Goal: Task Accomplishment & Management: Use online tool/utility

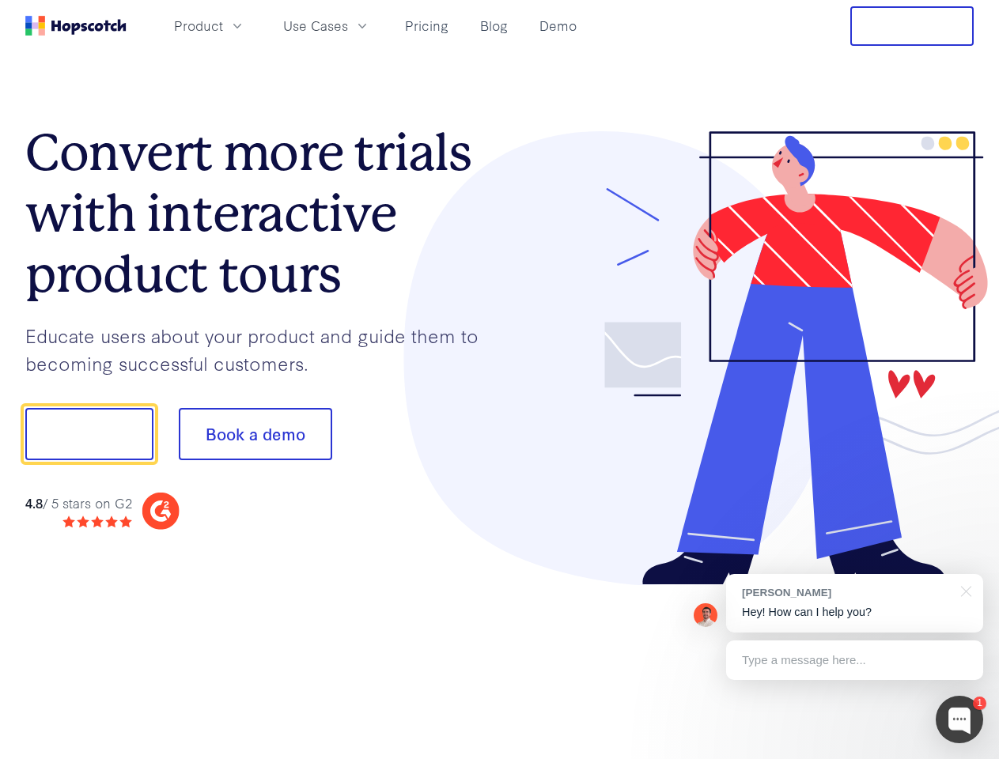
click at [500, 380] on div at bounding box center [737, 358] width 475 height 455
click at [223, 25] on span "Product" at bounding box center [198, 26] width 49 height 20
click at [348, 25] on span "Use Cases" at bounding box center [315, 26] width 65 height 20
click at [912, 26] on button "Free Trial" at bounding box center [911, 26] width 123 height 40
click at [89, 434] on button "Show me!" at bounding box center [89, 434] width 128 height 52
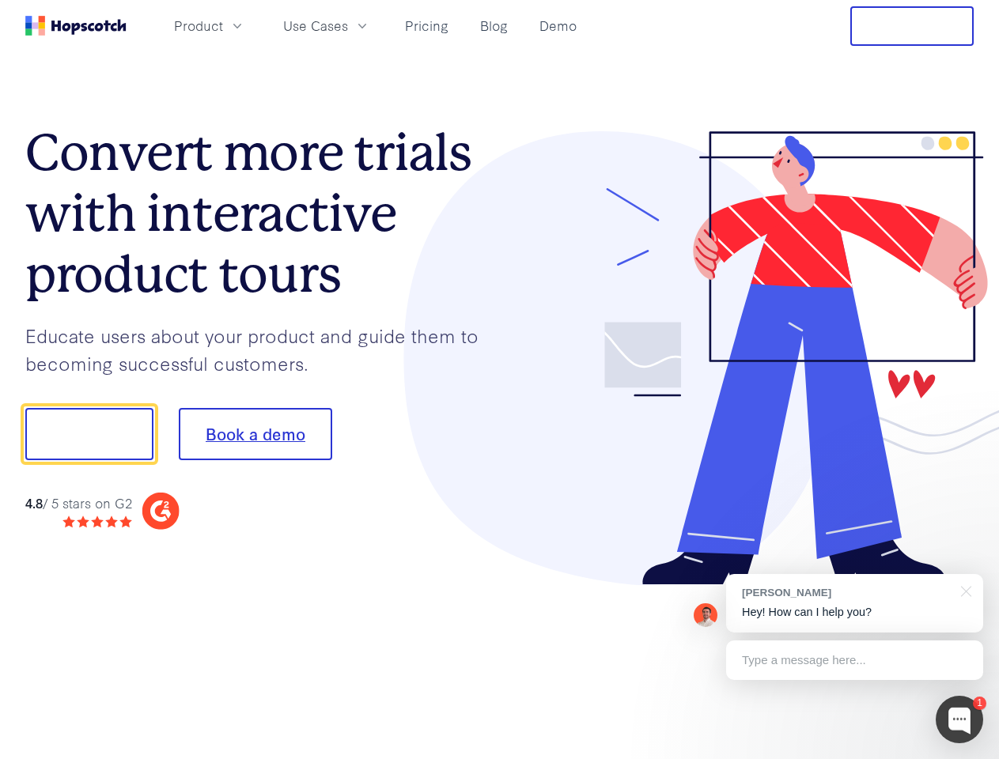
click at [255, 434] on button "Book a demo" at bounding box center [255, 434] width 153 height 52
click at [959, 720] on div at bounding box center [959, 719] width 47 height 47
click at [854, 604] on div "[PERSON_NAME] Hey! How can I help you?" at bounding box center [854, 603] width 257 height 59
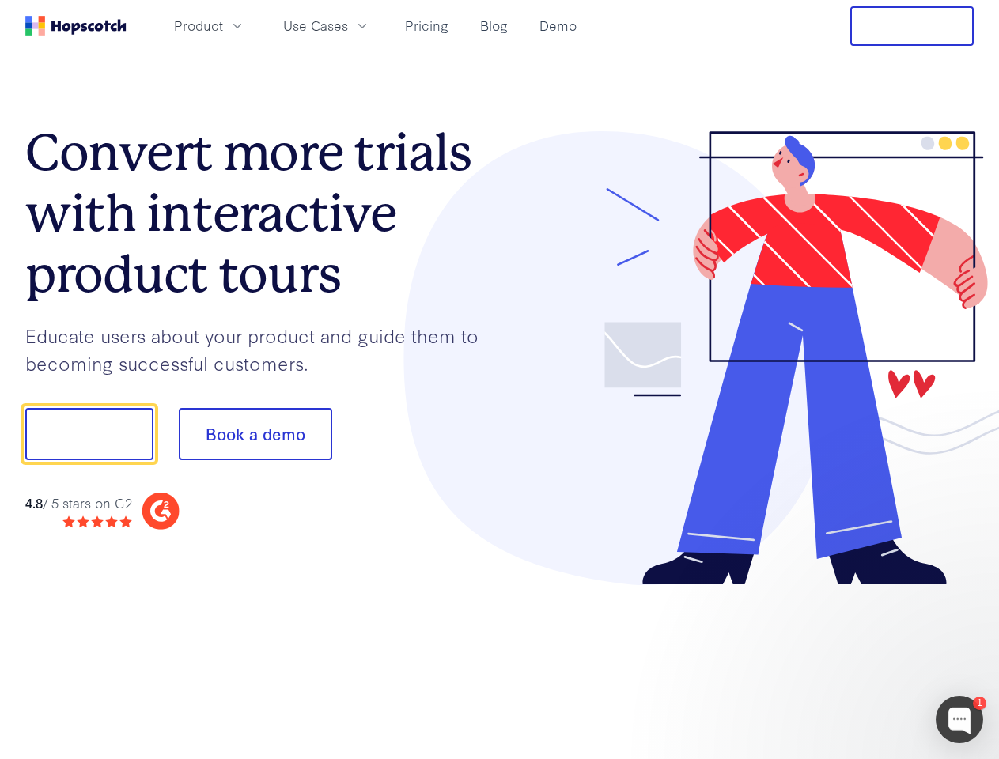
click at [963, 590] on div at bounding box center [835, 538] width 297 height 316
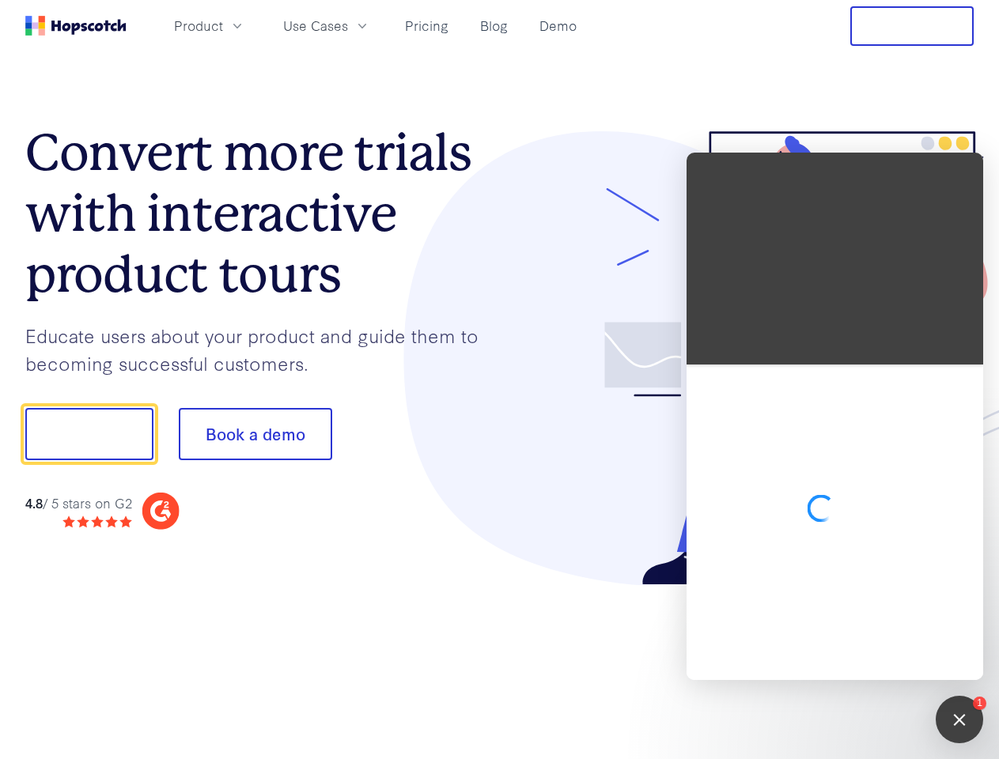
click at [854, 660] on div at bounding box center [835, 523] width 297 height 316
